Goal: Task Accomplishment & Management: Use online tool/utility

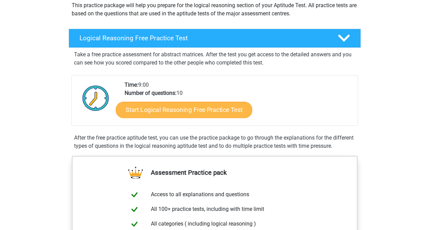
scroll to position [86, 0]
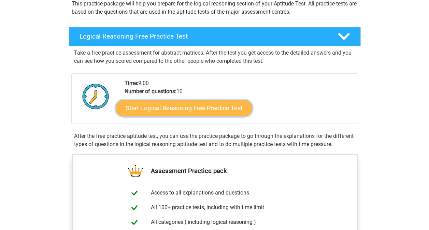
click at [190, 110] on link "Start Logical Reasoning Free Practice Test" at bounding box center [184, 108] width 136 height 16
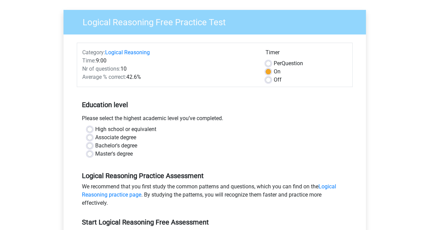
scroll to position [46, 0]
click at [98, 145] on label "Bachelor's degree" at bounding box center [116, 145] width 42 height 8
click at [92, 145] on input "Bachelor's degree" at bounding box center [89, 144] width 5 height 7
radio input "true"
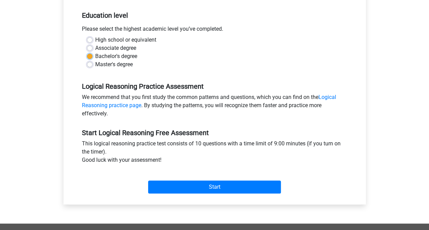
scroll to position [136, 0]
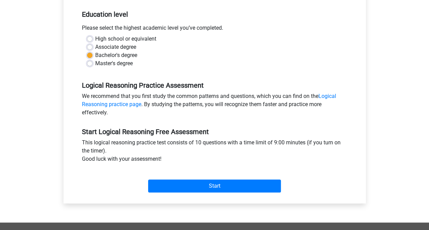
click at [173, 192] on div "Start" at bounding box center [215, 180] width 276 height 29
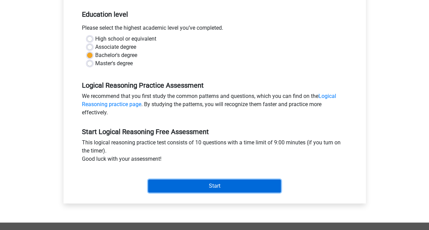
click at [172, 190] on input "Start" at bounding box center [214, 185] width 133 height 13
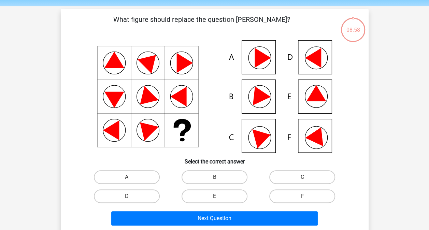
scroll to position [23, 0]
